Goal: Information Seeking & Learning: Learn about a topic

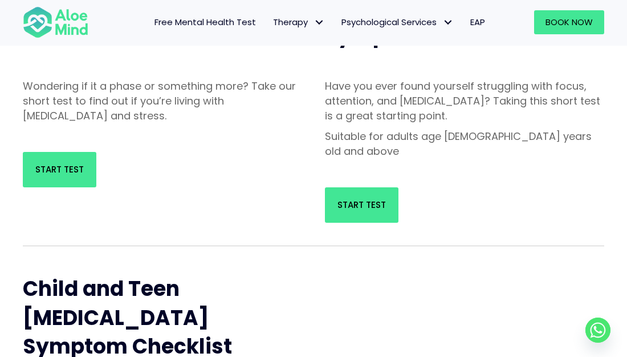
scroll to position [216, 0]
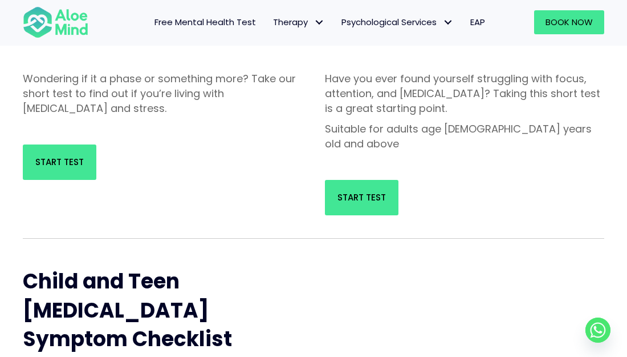
click at [305, 91] on div "Wondering if it a phase or something more? Take our short test to find out if y…" at bounding box center [162, 96] width 302 height 73
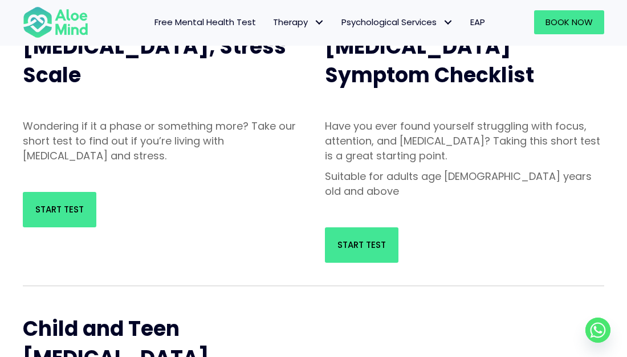
scroll to position [168, 0]
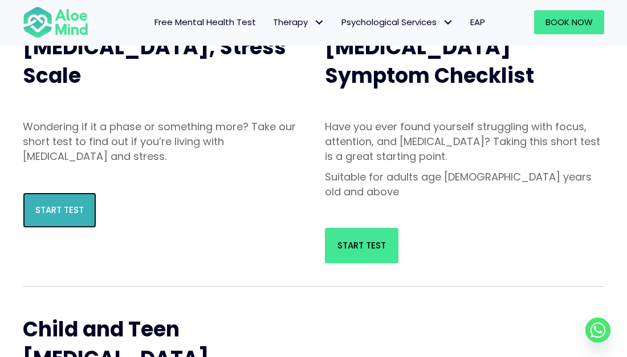
click at [75, 194] on link "Start Test" at bounding box center [60, 209] width 74 height 35
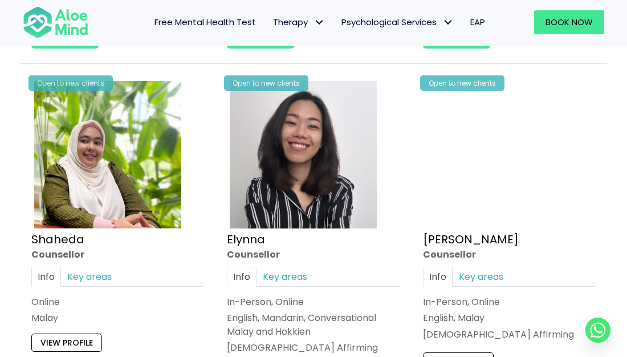
scroll to position [987, 0]
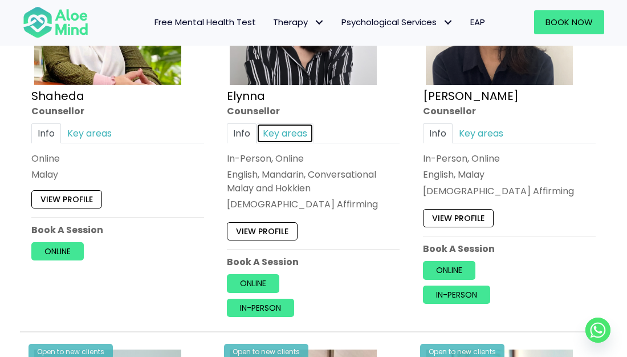
click at [263, 123] on link "Key areas" at bounding box center [285, 133] width 57 height 20
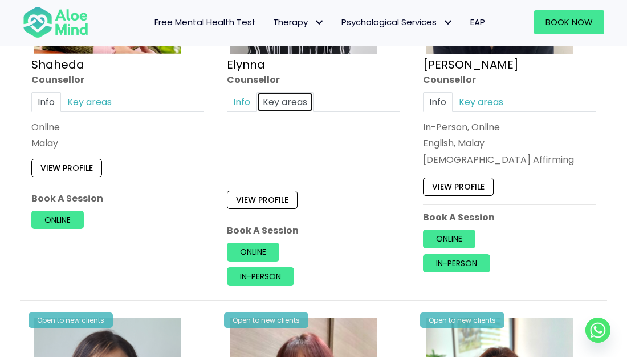
click at [263, 106] on link "Key areas" at bounding box center [285, 102] width 57 height 20
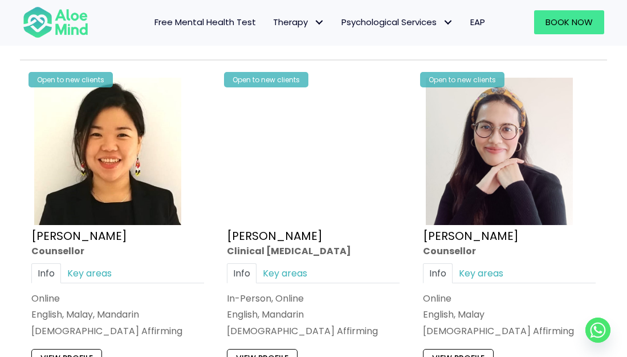
scroll to position [1795, 0]
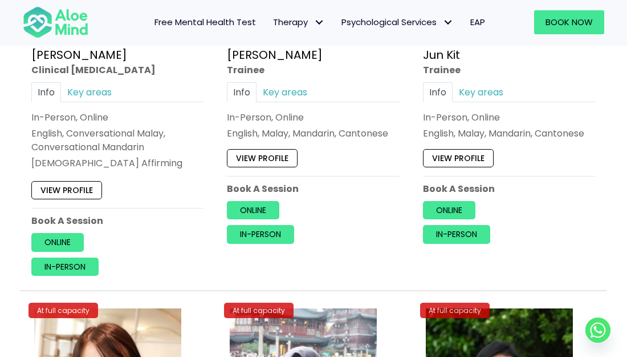
click at [265, 116] on div "In-Person, Online" at bounding box center [313, 117] width 173 height 13
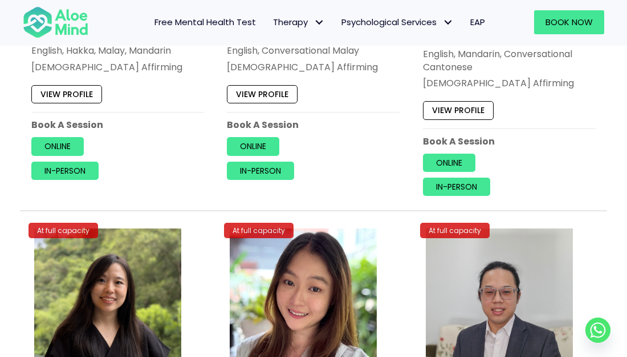
scroll to position [0, 0]
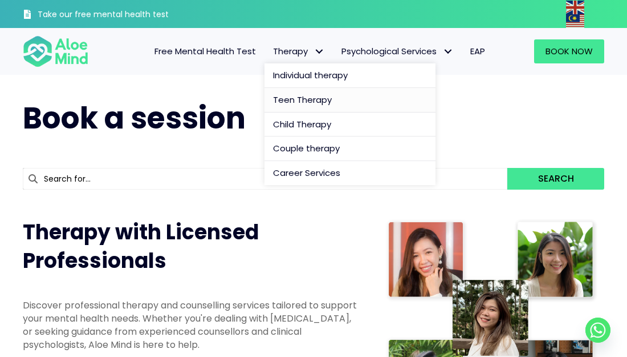
click at [338, 95] on link "Teen Therapy" at bounding box center [350, 100] width 171 height 25
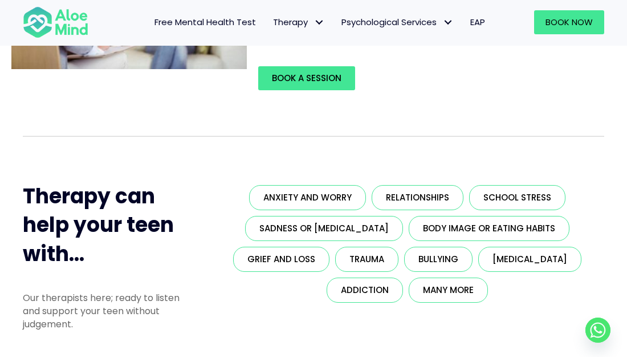
scroll to position [177, 0]
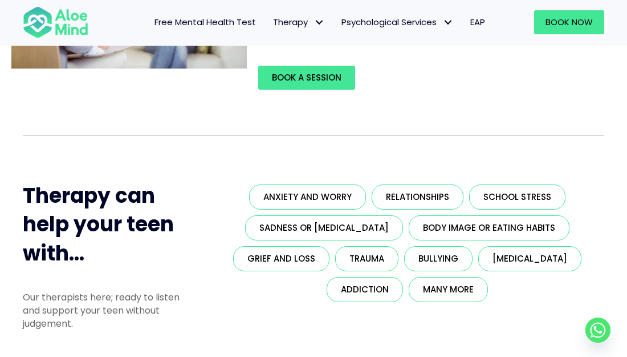
click at [338, 95] on div "Book a Session" at bounding box center [428, 77] width 363 height 47
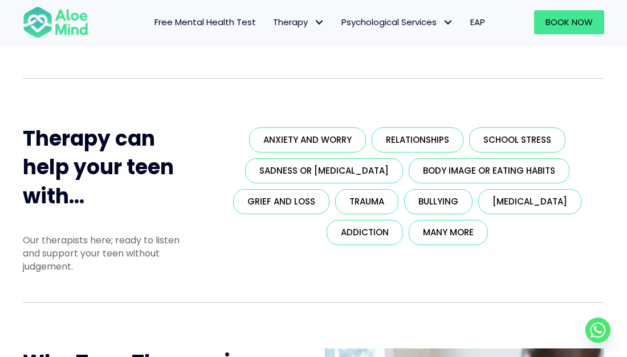
scroll to position [235, 0]
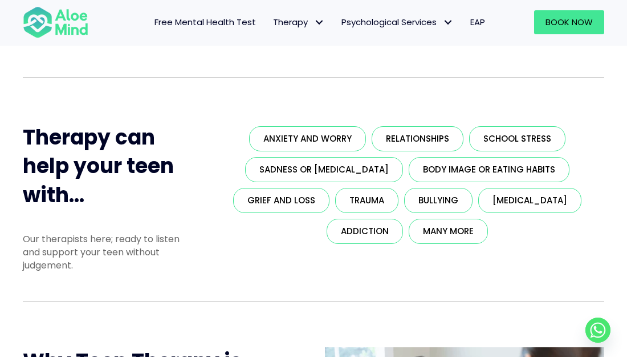
click at [420, 214] on div "Bullying" at bounding box center [439, 200] width 74 height 31
click at [424, 228] on span "Many more" at bounding box center [448, 231] width 51 height 12
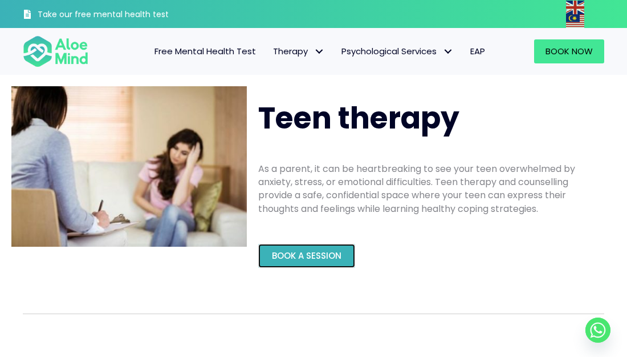
click at [306, 255] on span "Book a Session" at bounding box center [307, 255] width 70 height 12
